Goal: Task Accomplishment & Management: Use online tool/utility

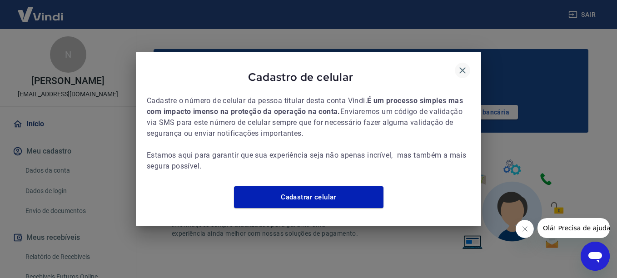
click at [465, 68] on icon "button" at bounding box center [462, 70] width 11 height 11
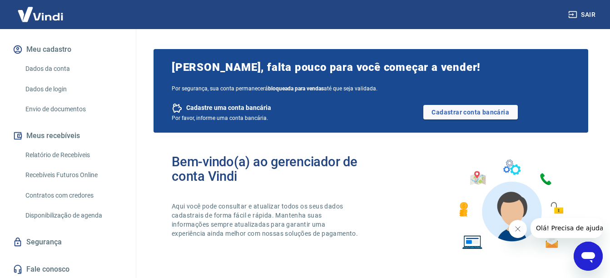
scroll to position [103, 0]
click at [89, 156] on link "Relatório de Recebíveis" at bounding box center [73, 153] width 103 height 19
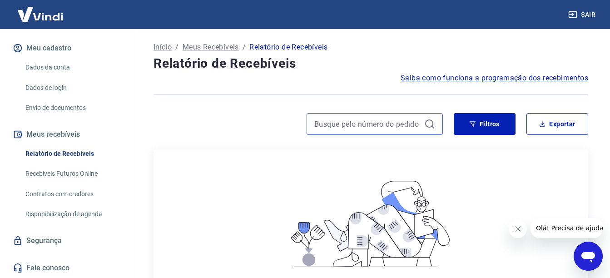
click at [354, 126] on input at bounding box center [367, 124] width 106 height 14
click at [54, 174] on link "Recebíveis Futuros Online" at bounding box center [73, 173] width 103 height 19
